Goal: Task Accomplishment & Management: Manage account settings

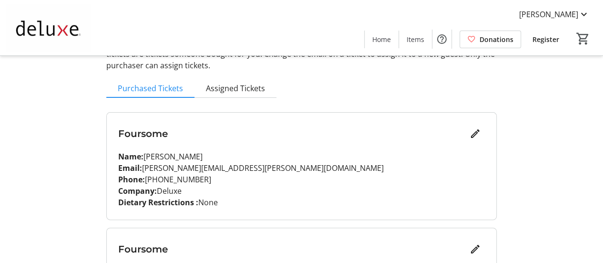
scroll to position [47, 0]
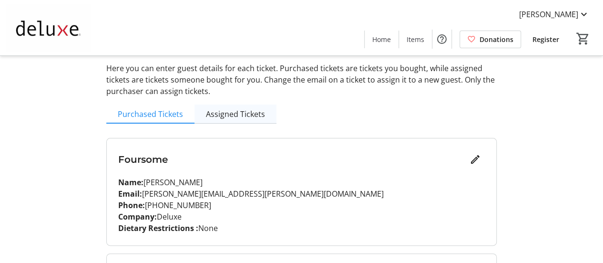
click at [244, 112] on span "Assigned Tickets" at bounding box center [235, 114] width 59 height 8
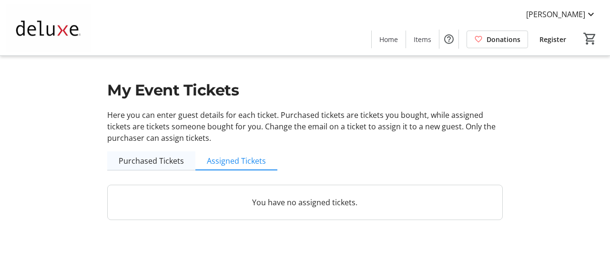
click at [155, 162] on span "Purchased Tickets" at bounding box center [151, 161] width 65 height 8
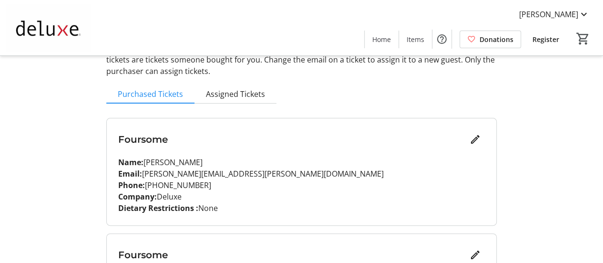
scroll to position [53, 0]
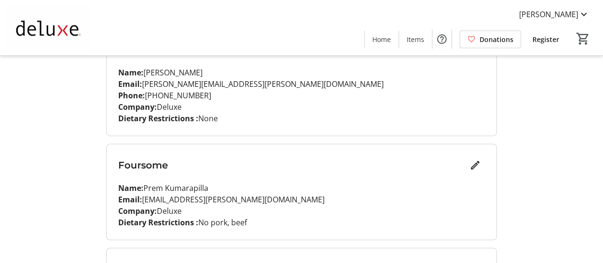
scroll to position [170, 0]
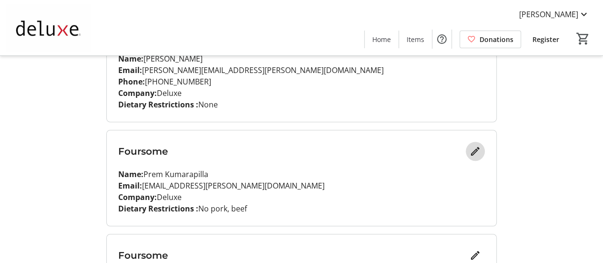
click at [481, 152] on mat-icon "Edit" at bounding box center [475, 150] width 11 height 11
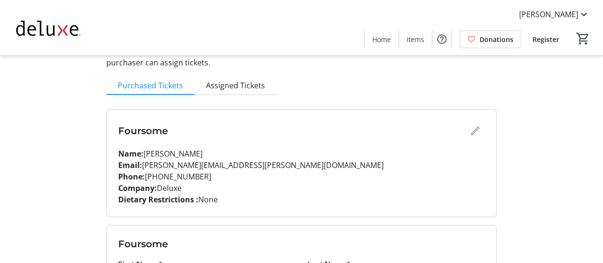
scroll to position [57, 0]
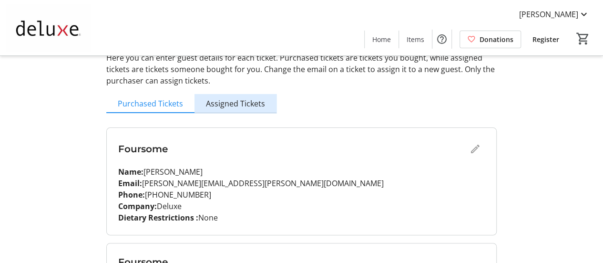
click at [249, 104] on span "Assigned Tickets" at bounding box center [235, 104] width 59 height 8
